Goal: Task Accomplishment & Management: Use online tool/utility

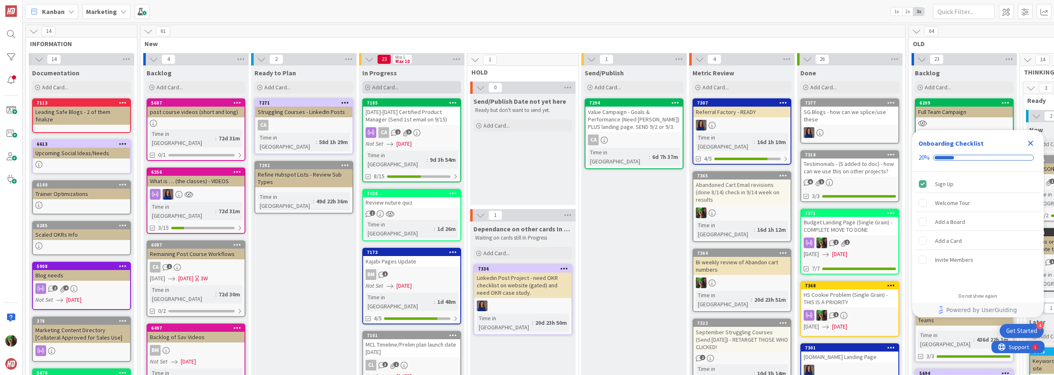
click at [412, 88] on div "Add Card..." at bounding box center [411, 87] width 99 height 12
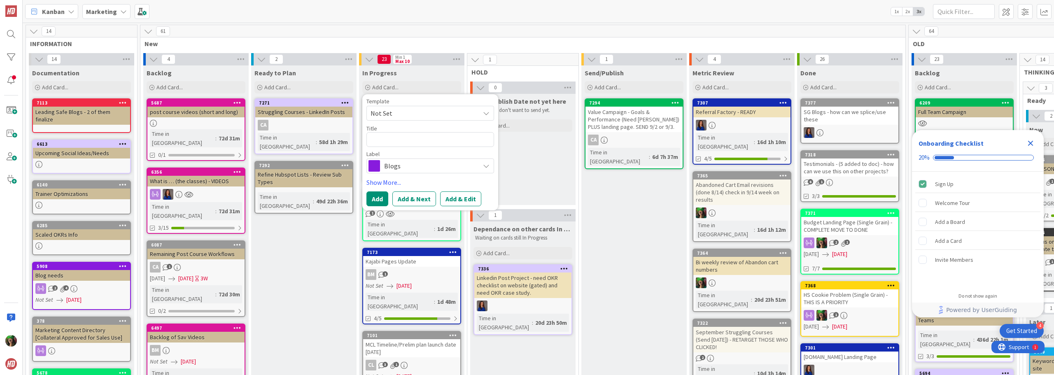
type textarea "x"
type textarea "A"
type textarea "x"
type textarea "Au"
type textarea "x"
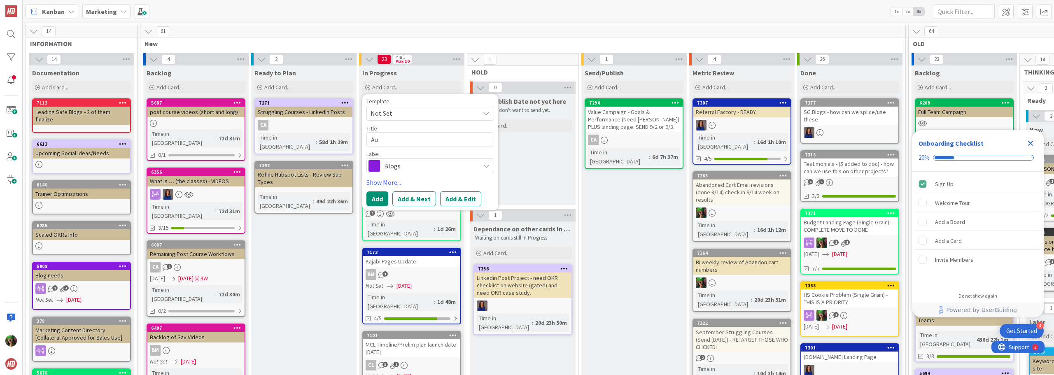
type textarea "Aud"
type textarea "x"
type textarea "Audi"
type textarea "x"
type textarea "Audit"
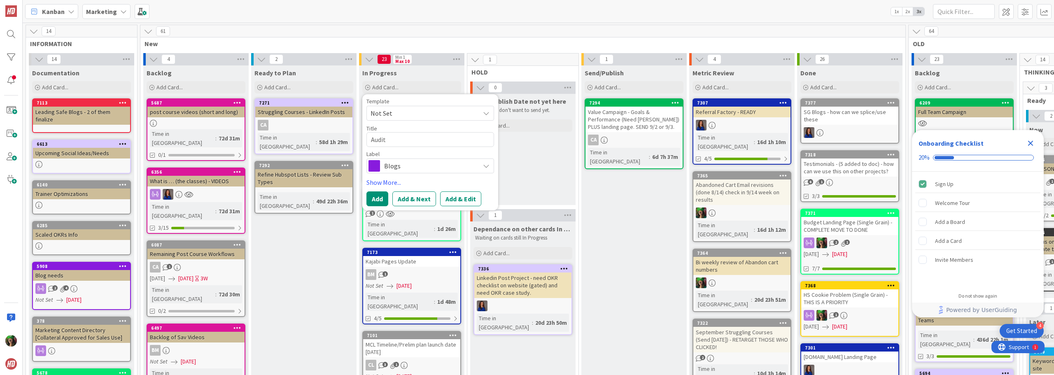
type textarea "x"
type textarea "Audit"
type textarea "x"
type textarea "Audit S"
type textarea "x"
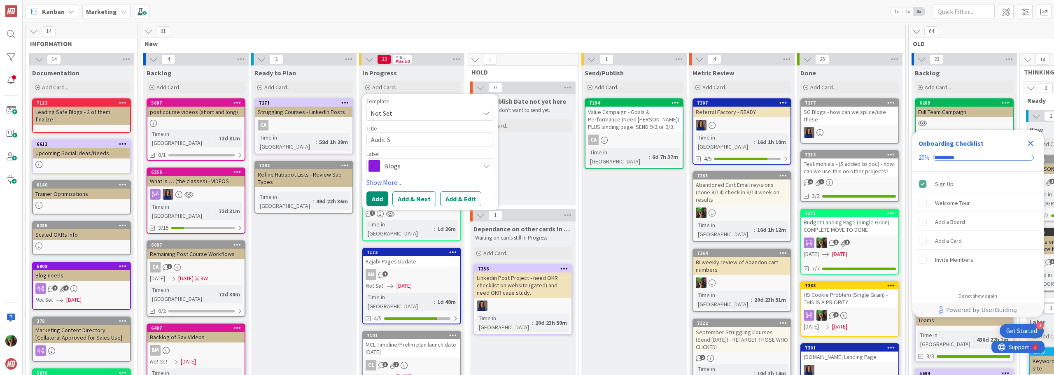
type textarea "Audit Su"
type textarea "x"
type textarea "Audit Sub"
type textarea "x"
type textarea "Audit Subs"
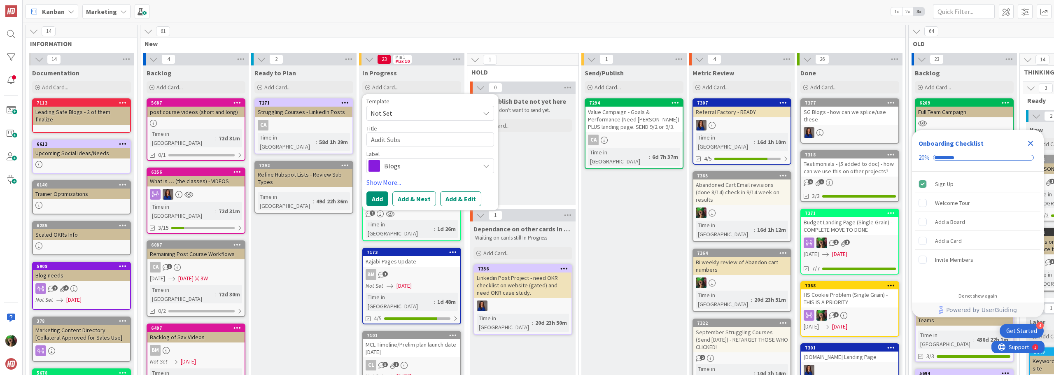
type textarea "x"
type textarea "Audit Subsc"
type textarea "x"
type textarea "Audit Subscr"
type textarea "x"
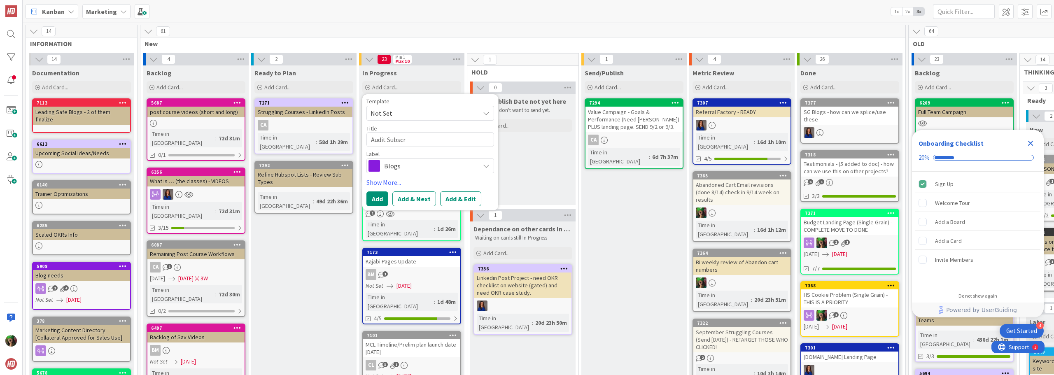
type textarea "Audit Subscri"
type textarea "x"
type textarea "Audit Subscrit"
type textarea "x"
type textarea "Audit Subscriti"
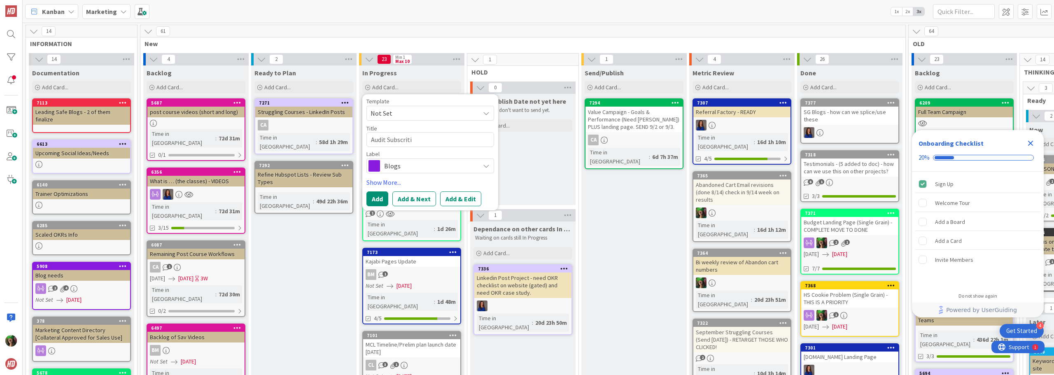
type textarea "x"
type textarea "Audit Subscrit"
type textarea "x"
type textarea "Audit Subscrip"
type textarea "x"
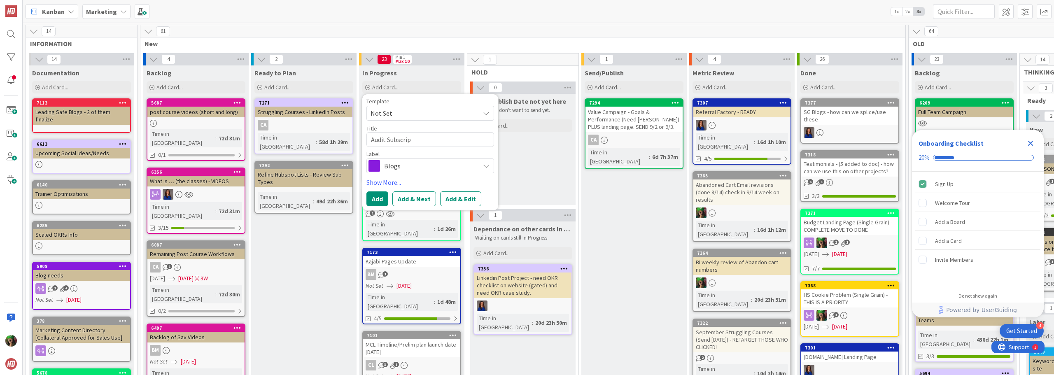
type textarea "Audit Subscript"
type textarea "x"
type textarea "Audit Subscripti"
type textarea "x"
type textarea "Audit Subscriptio"
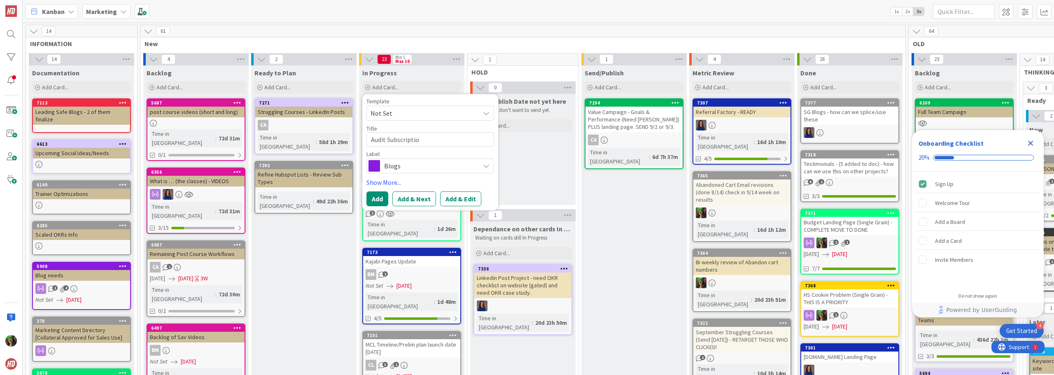
type textarea "x"
type textarea "Audit Subscription"
type textarea "x"
type textarea "Audit Subscription"
type textarea "x"
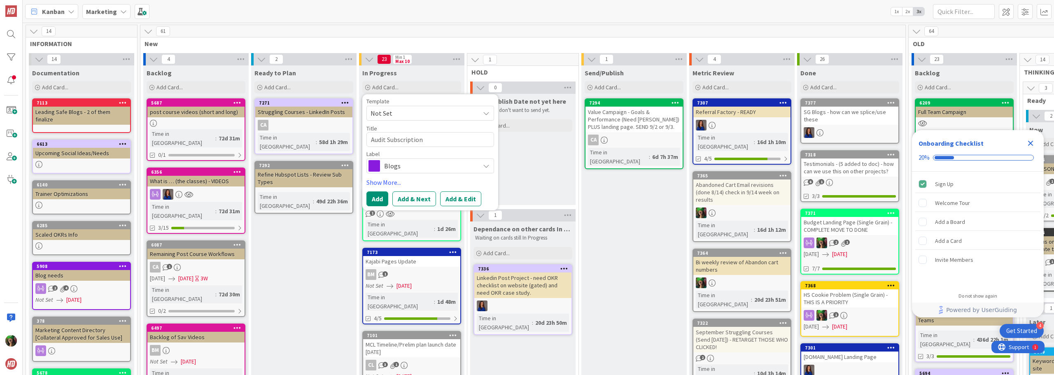
type textarea "Audit Subscription l"
type textarea "x"
type textarea "Audit Subscription"
type textarea "x"
type textarea "Audit Subscription L"
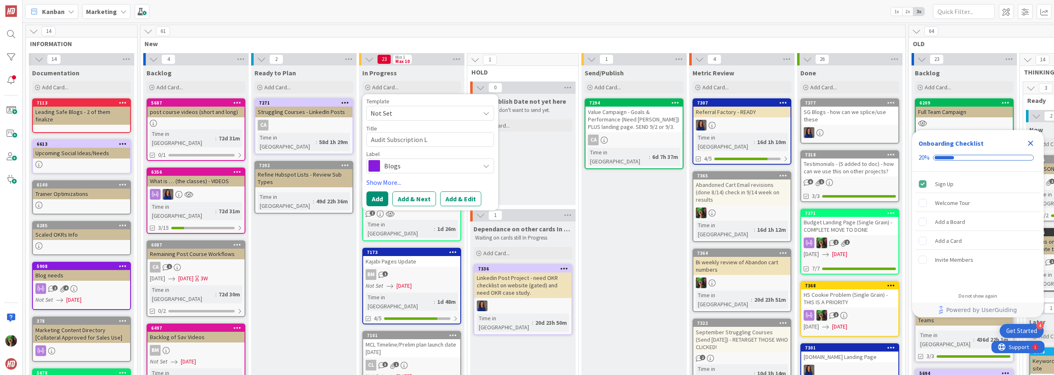
type textarea "x"
type textarea "Audit Subscription Li"
type textarea "x"
type textarea "Audit Subscription Lis"
type textarea "x"
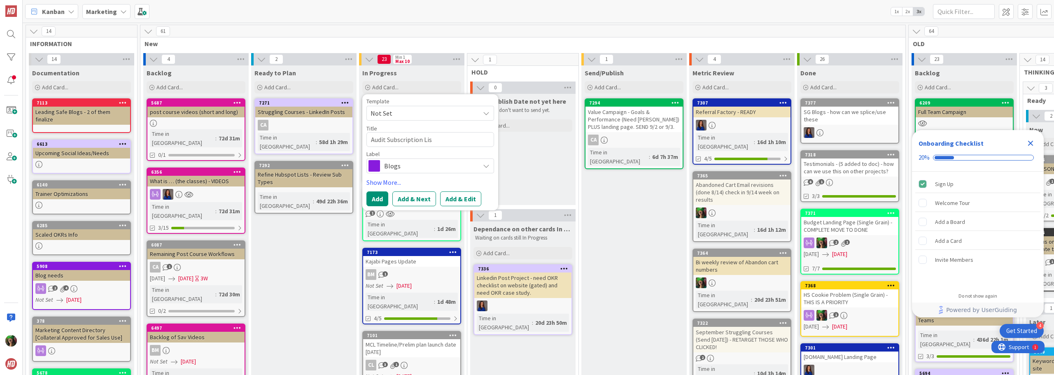
type textarea "Audit Subscription List"
type textarea "x"
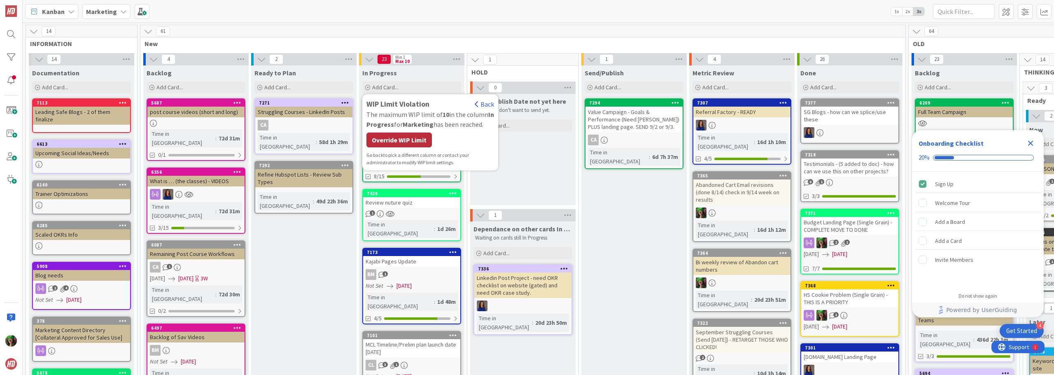
click at [399, 137] on div "Override WIP Limit" at bounding box center [398, 140] width 65 height 15
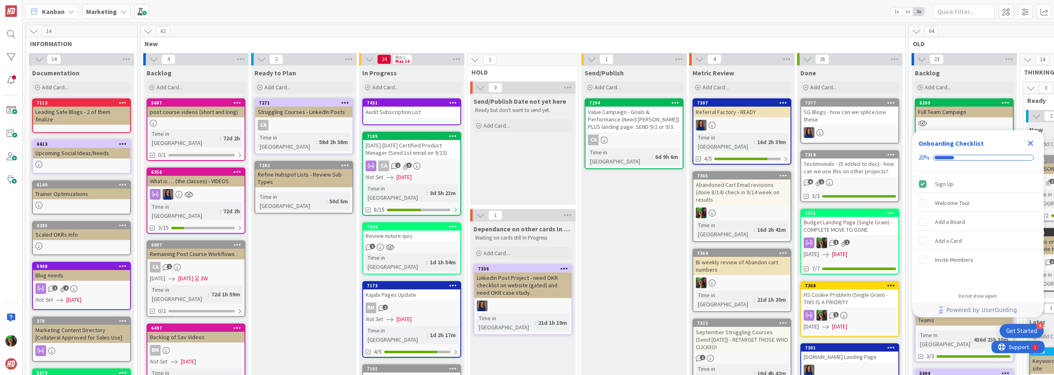
click at [397, 109] on div "Audit Subscription List" at bounding box center [411, 112] width 97 height 11
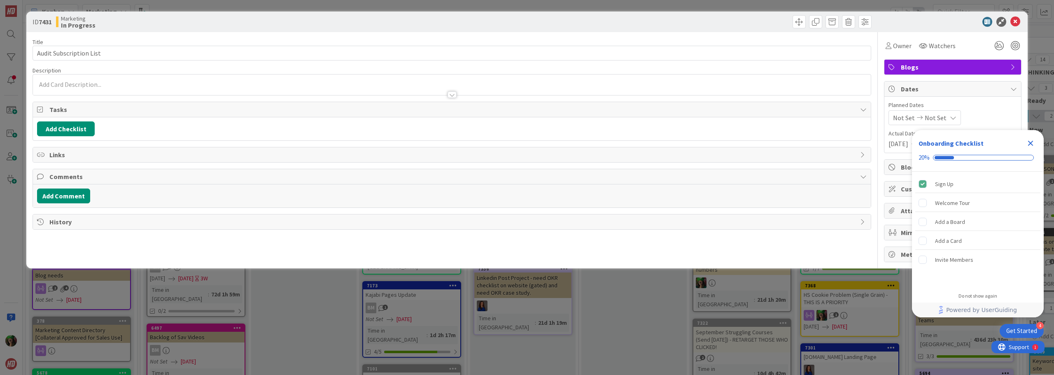
click at [965, 70] on span "Blogs" at bounding box center [953, 67] width 105 height 10
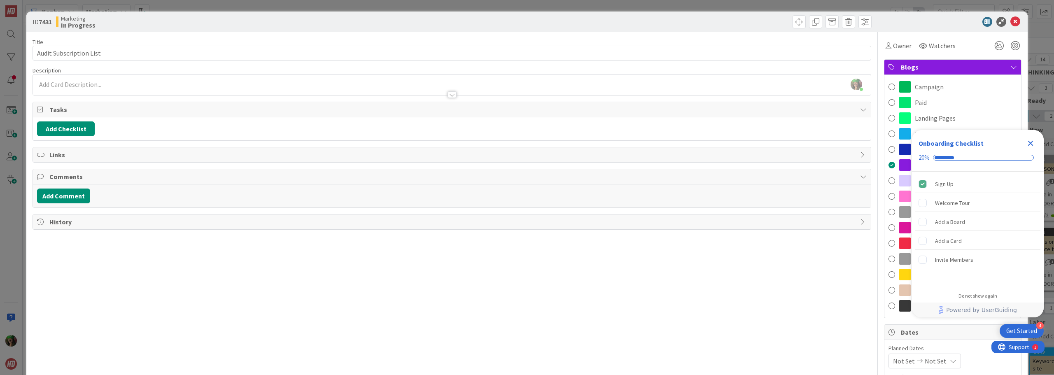
click at [1031, 142] on icon "Close Checklist" at bounding box center [1030, 143] width 5 height 5
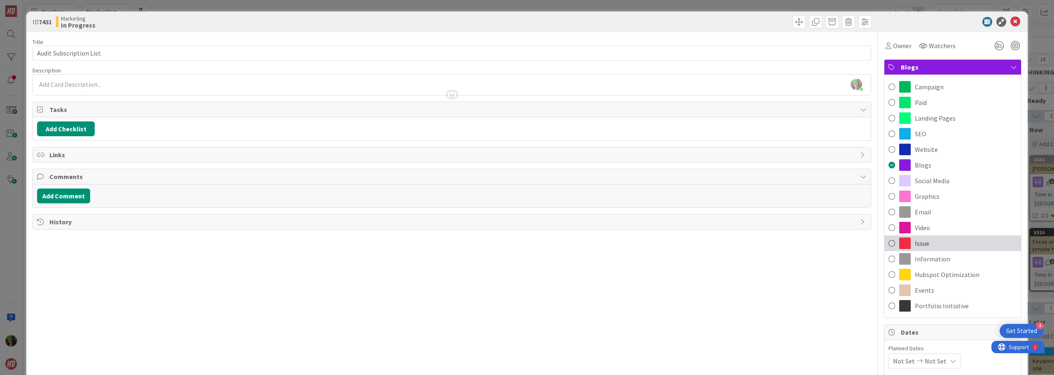
click at [936, 242] on div "Issue" at bounding box center [952, 243] width 137 height 16
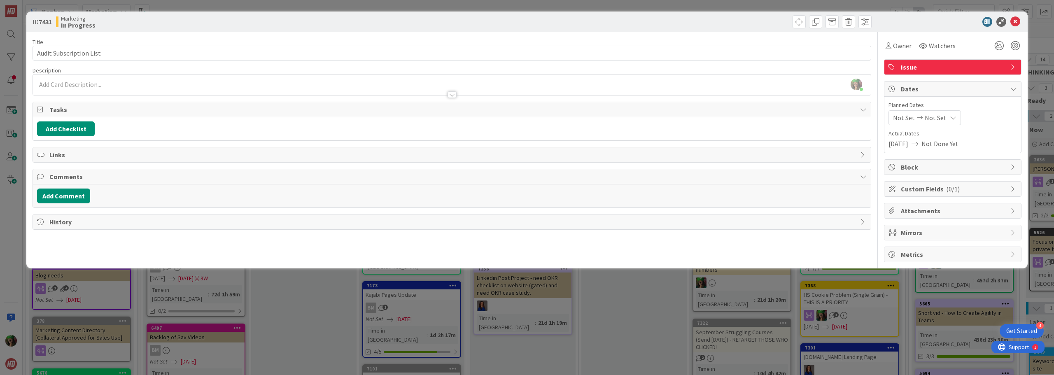
click at [1013, 26] on icon at bounding box center [1015, 22] width 10 height 10
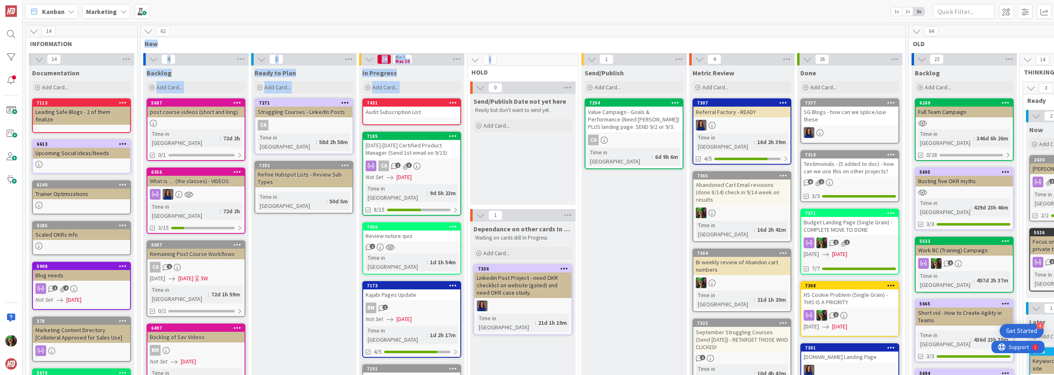
drag, startPoint x: 498, startPoint y: 56, endPoint x: 497, endPoint y: 63, distance: 6.2
